Goal: Task Accomplishment & Management: Use online tool/utility

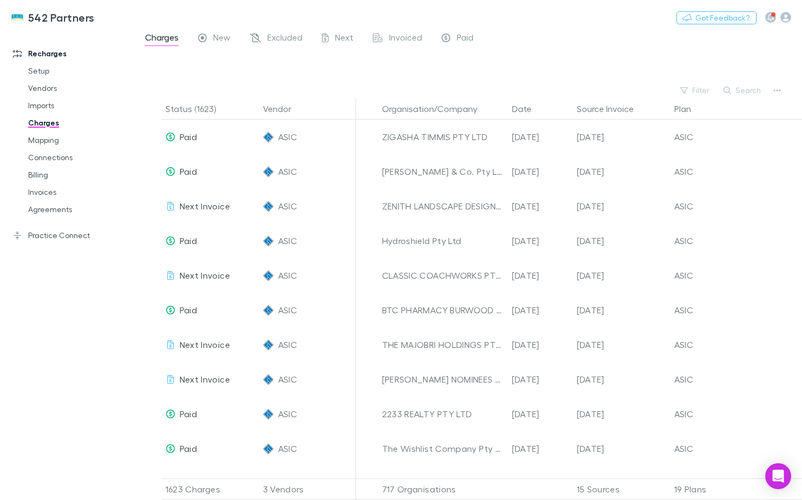
click at [744, 86] on button "Search" at bounding box center [742, 90] width 49 height 13
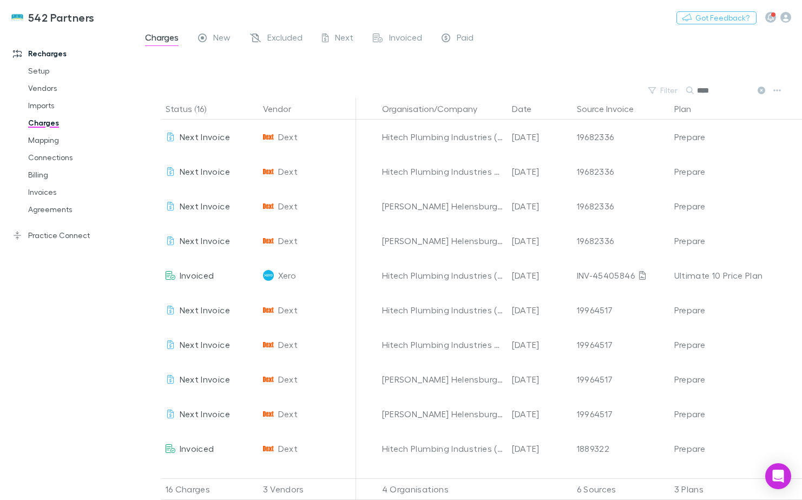
type input "****"
